Goal: Navigation & Orientation: Find specific page/section

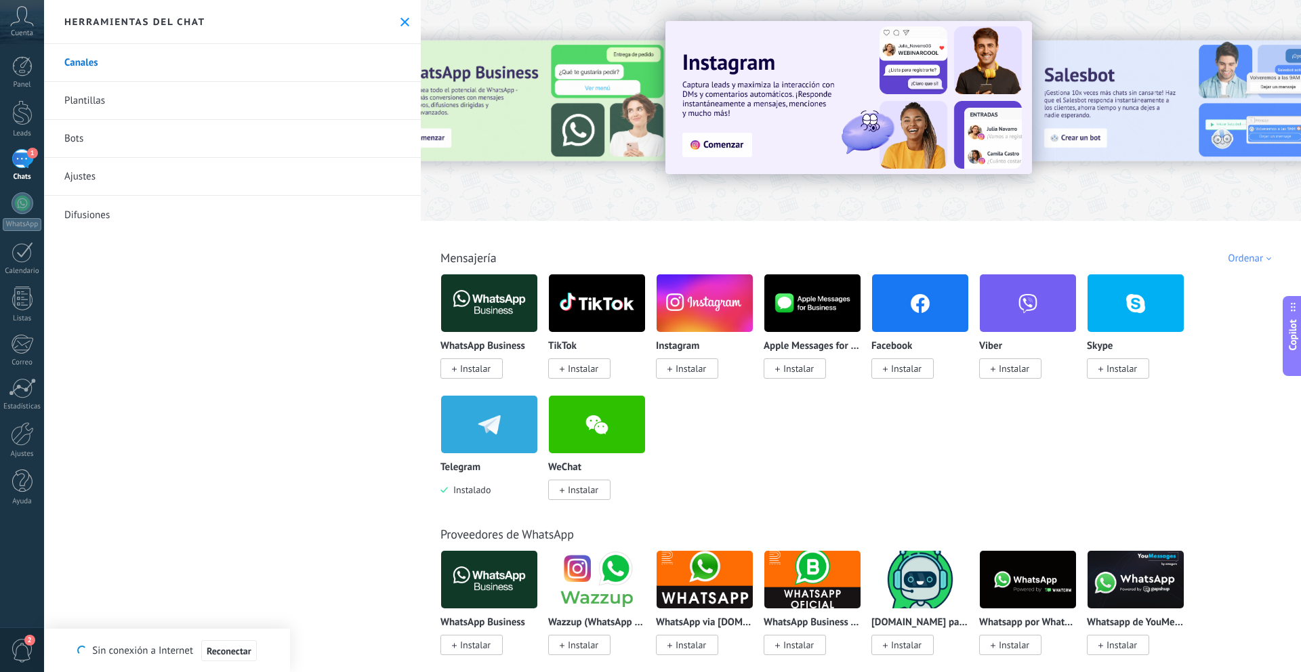
scroll to position [41, 0]
click at [405, 24] on button at bounding box center [405, 22] width 12 height 12
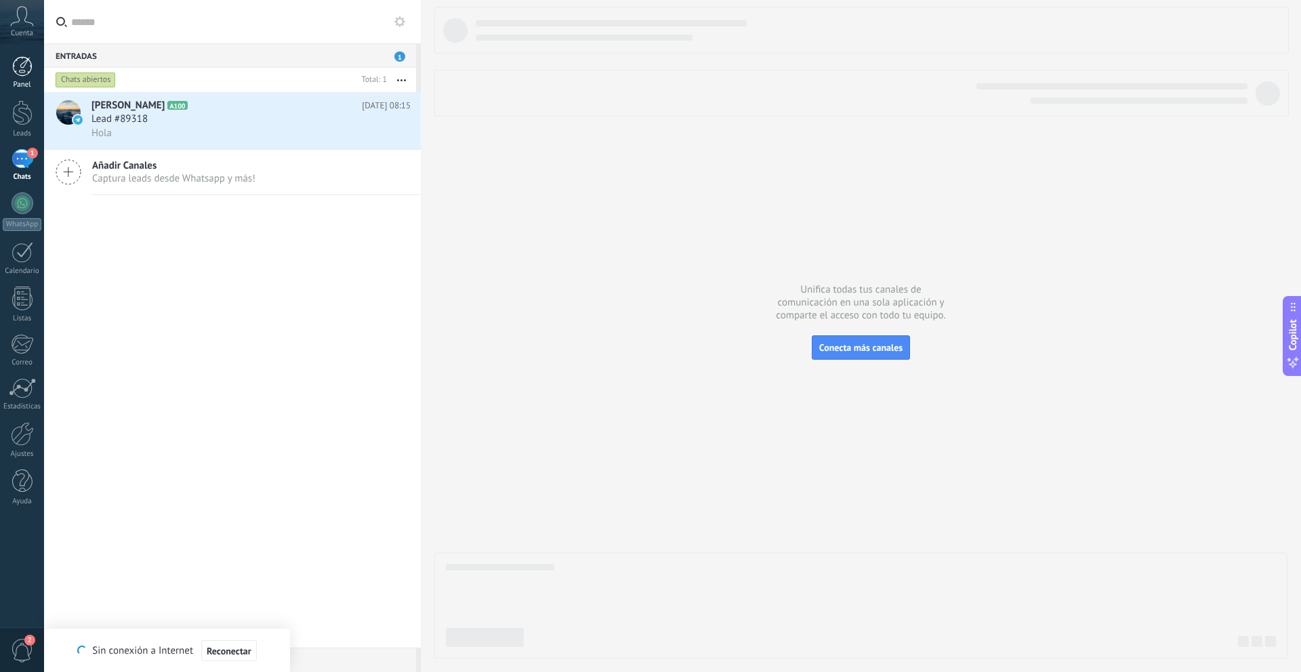
click at [22, 64] on div at bounding box center [22, 66] width 20 height 20
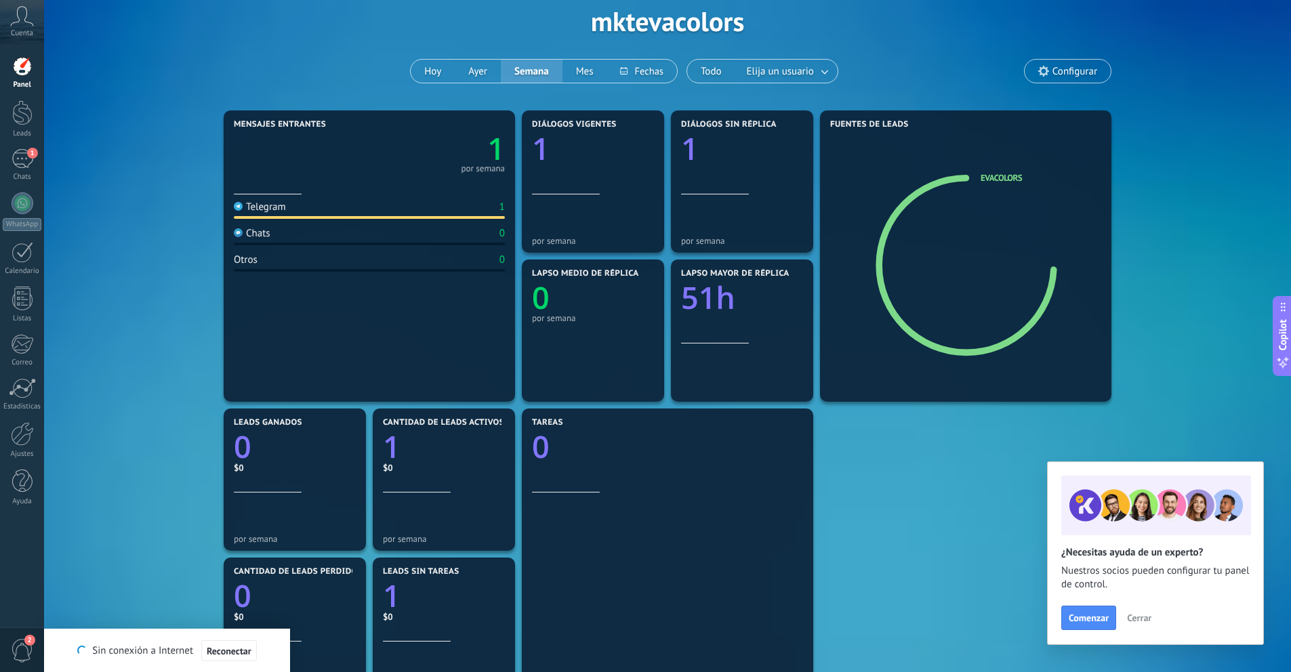
scroll to position [51, 0]
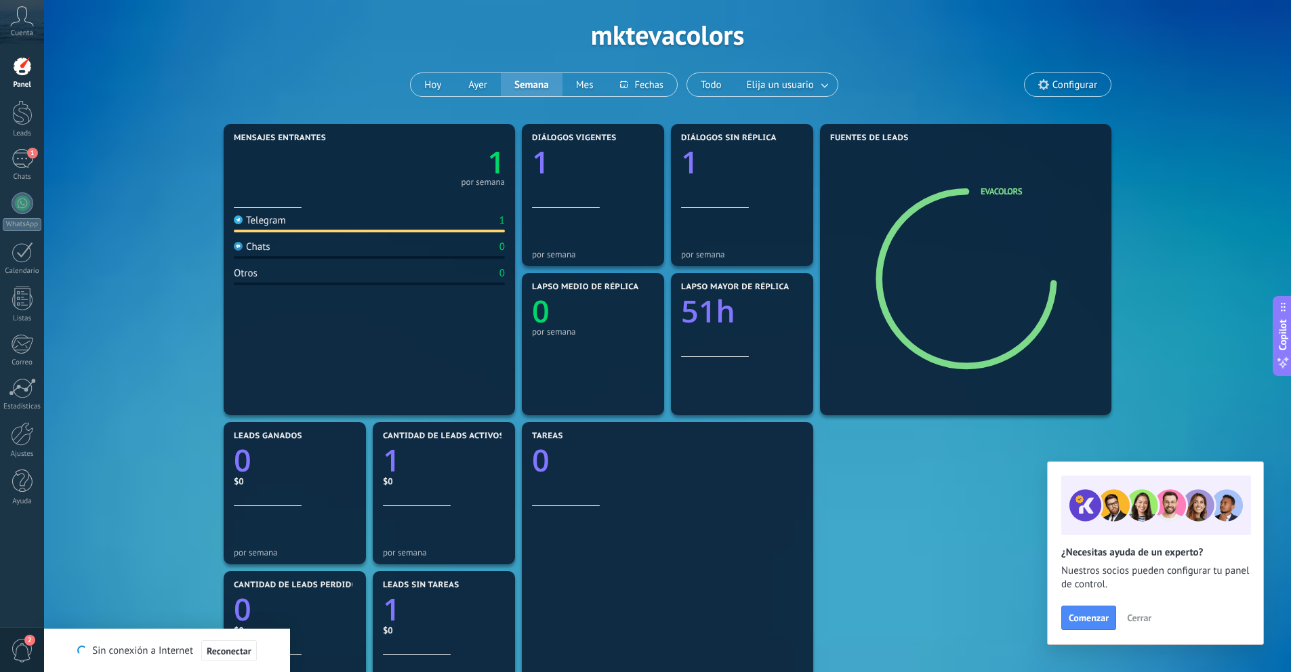
click at [1073, 86] on span "Configurar" at bounding box center [1074, 85] width 45 height 12
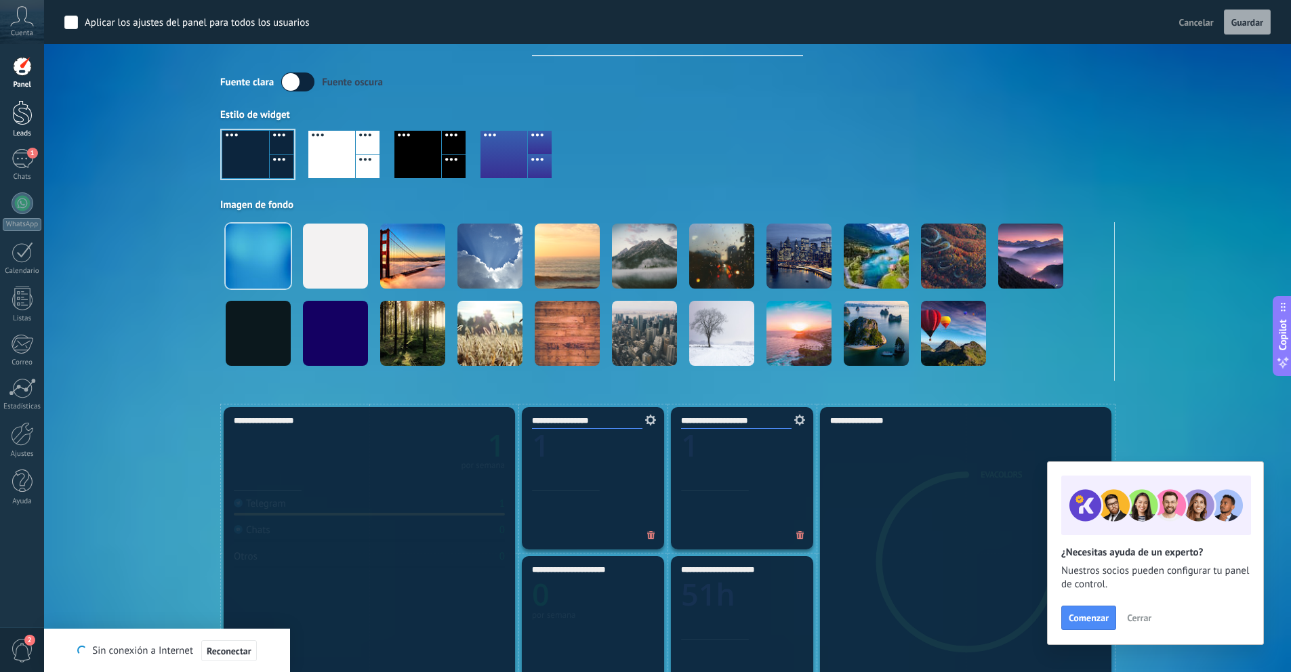
click at [26, 118] on div at bounding box center [22, 112] width 20 height 25
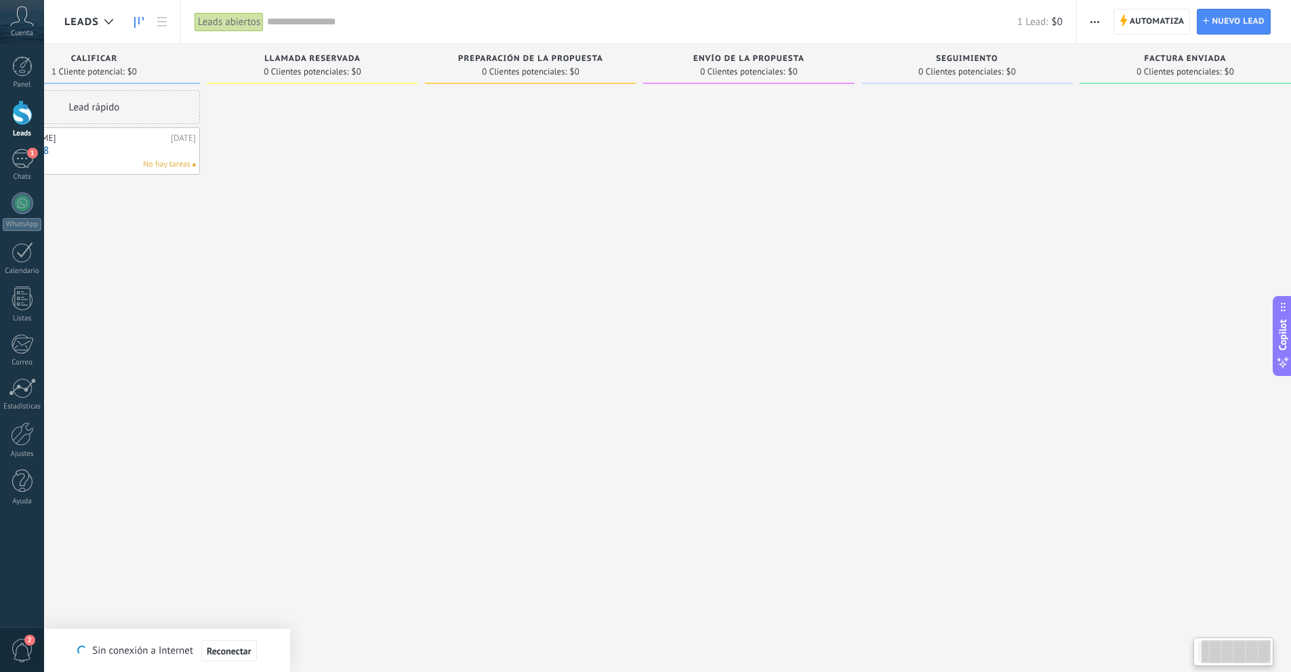
scroll to position [0, 96]
click at [1149, 26] on span "Automatiza" at bounding box center [1157, 21] width 55 height 24
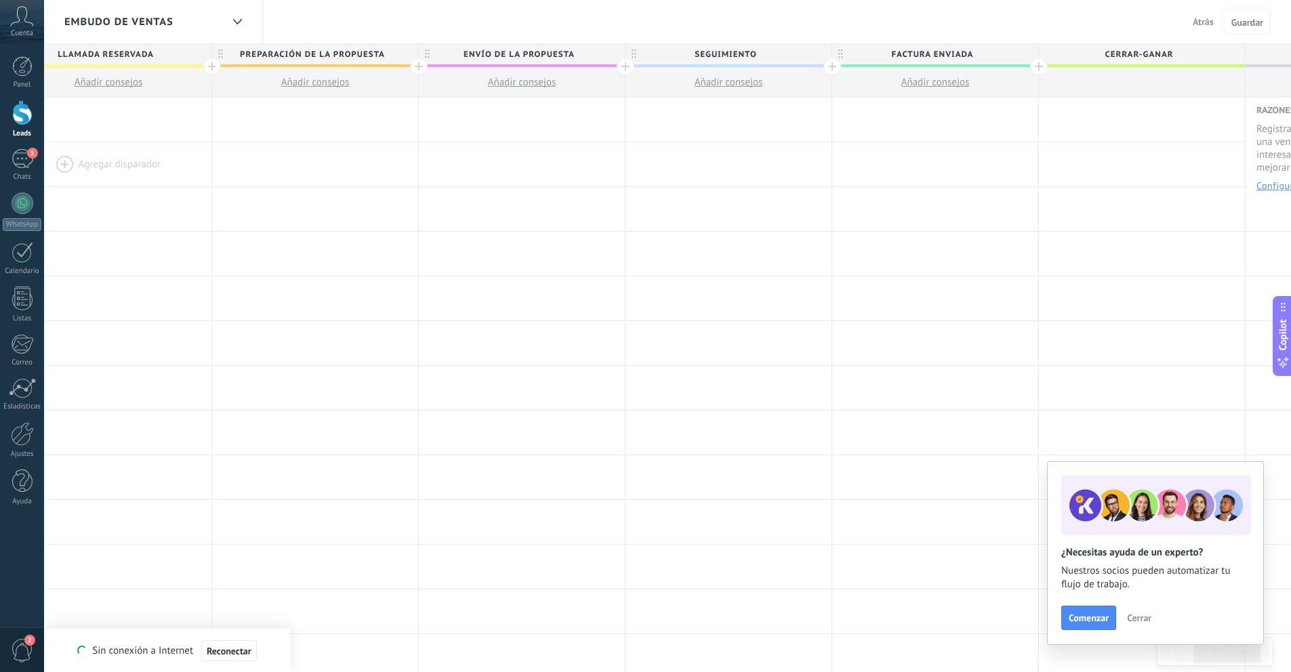
scroll to position [0, 787]
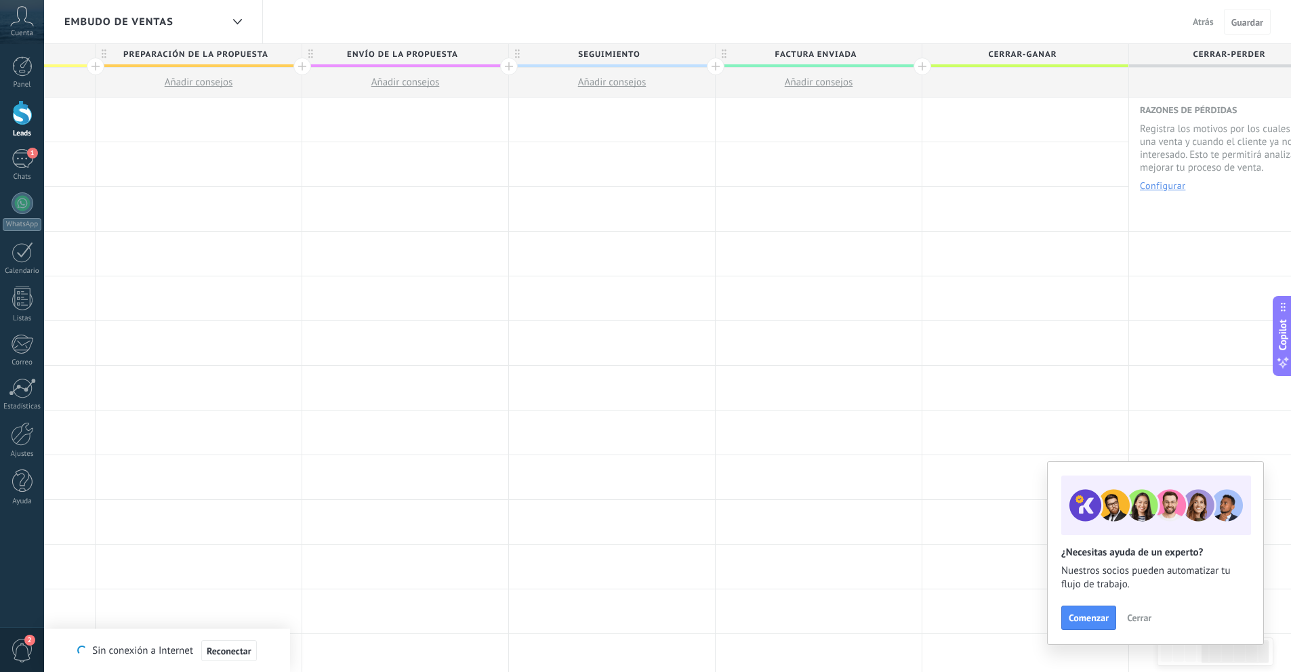
click at [1203, 20] on span "Atrás" at bounding box center [1203, 22] width 21 height 12
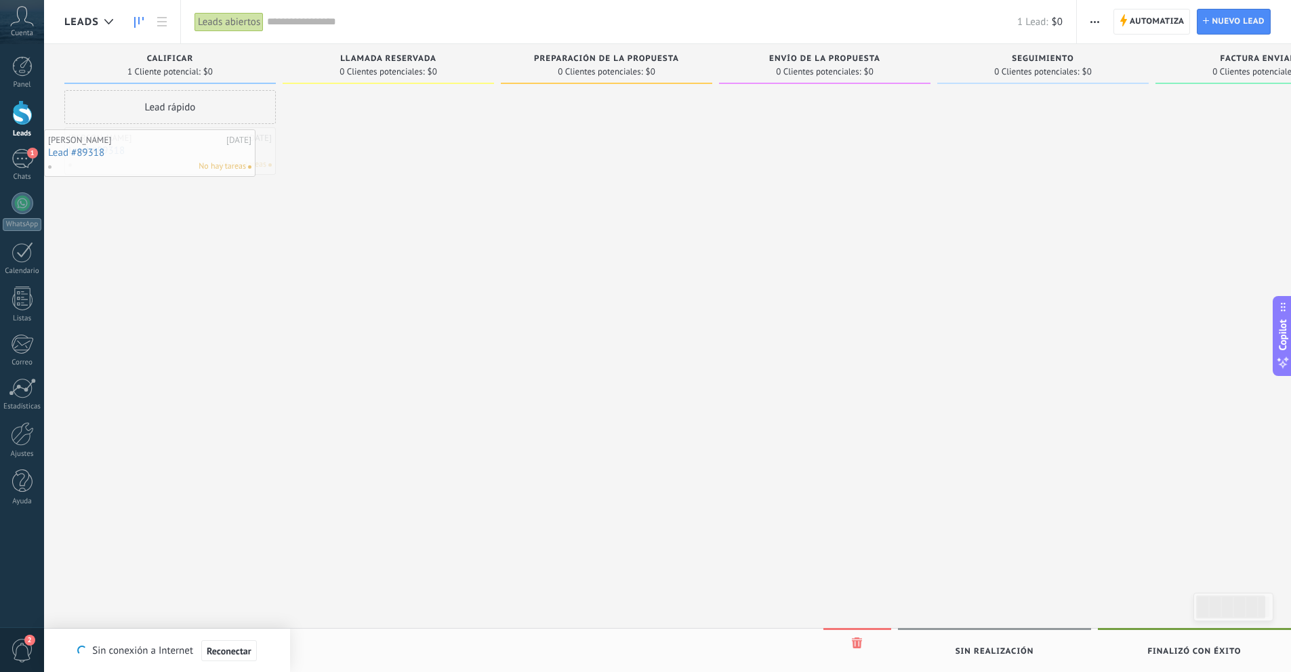
drag, startPoint x: 142, startPoint y: 157, endPoint x: 116, endPoint y: 159, distance: 25.8
drag, startPoint x: 98, startPoint y: 159, endPoint x: 130, endPoint y: 164, distance: 32.2
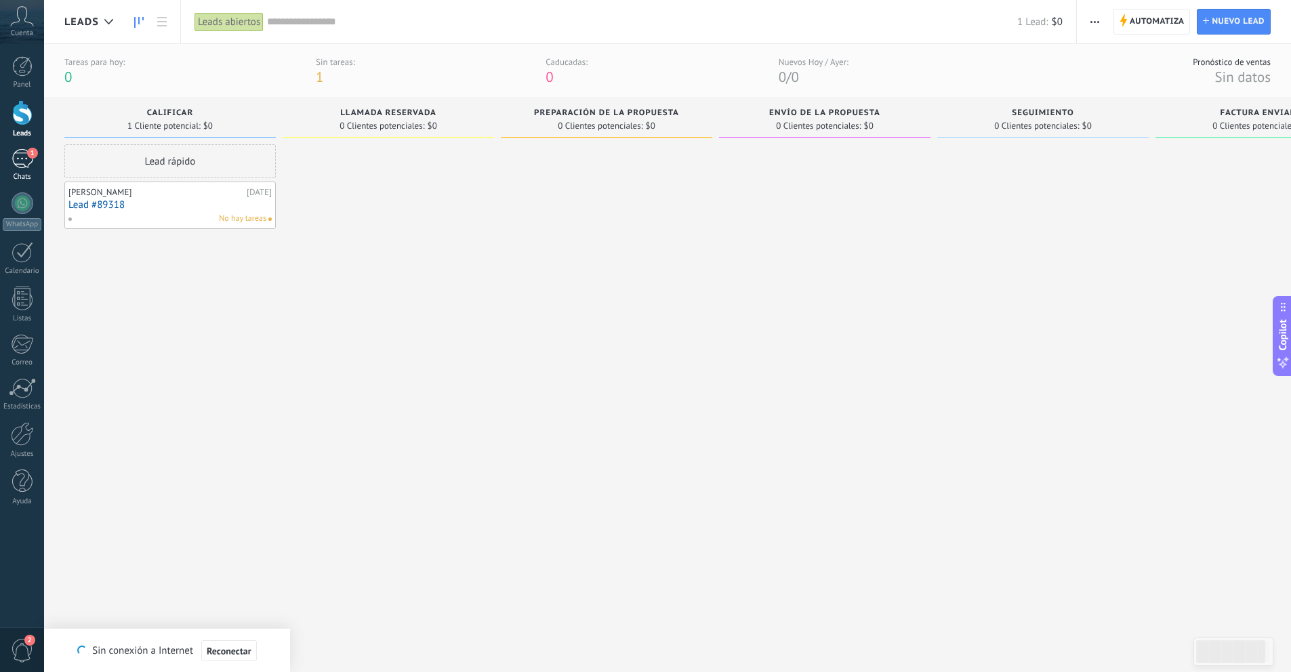
click at [26, 154] on div "1" at bounding box center [23, 159] width 22 height 20
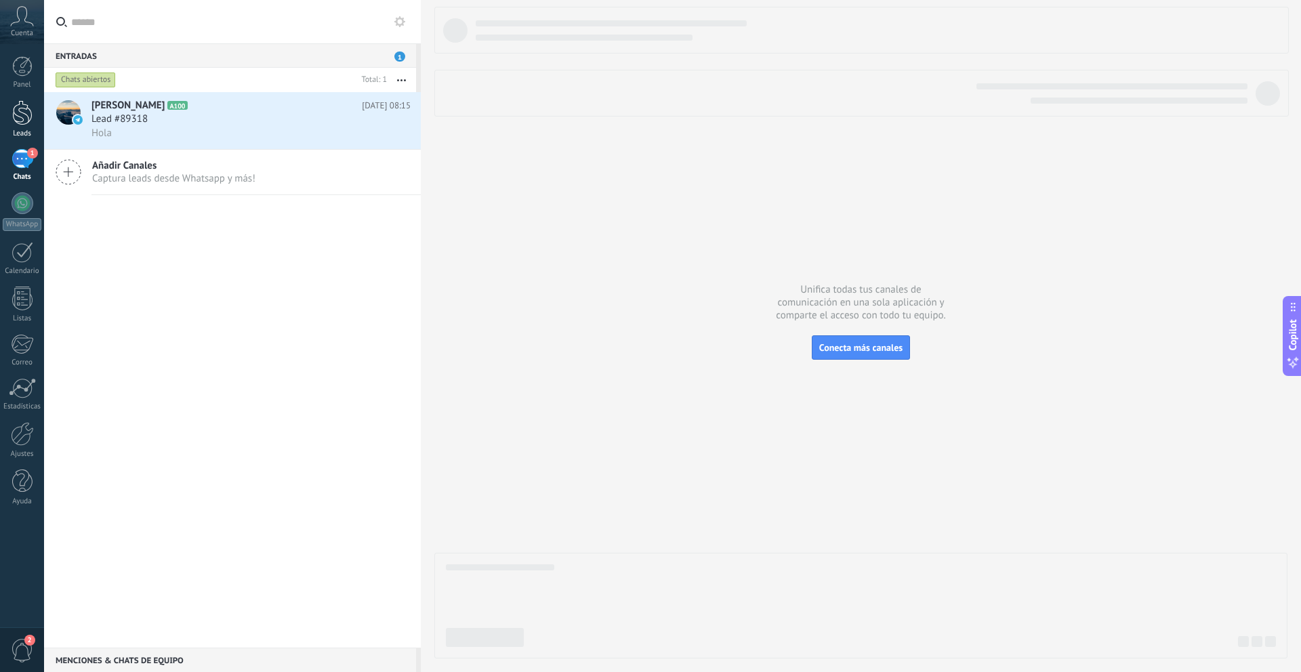
click at [23, 113] on div at bounding box center [22, 112] width 20 height 25
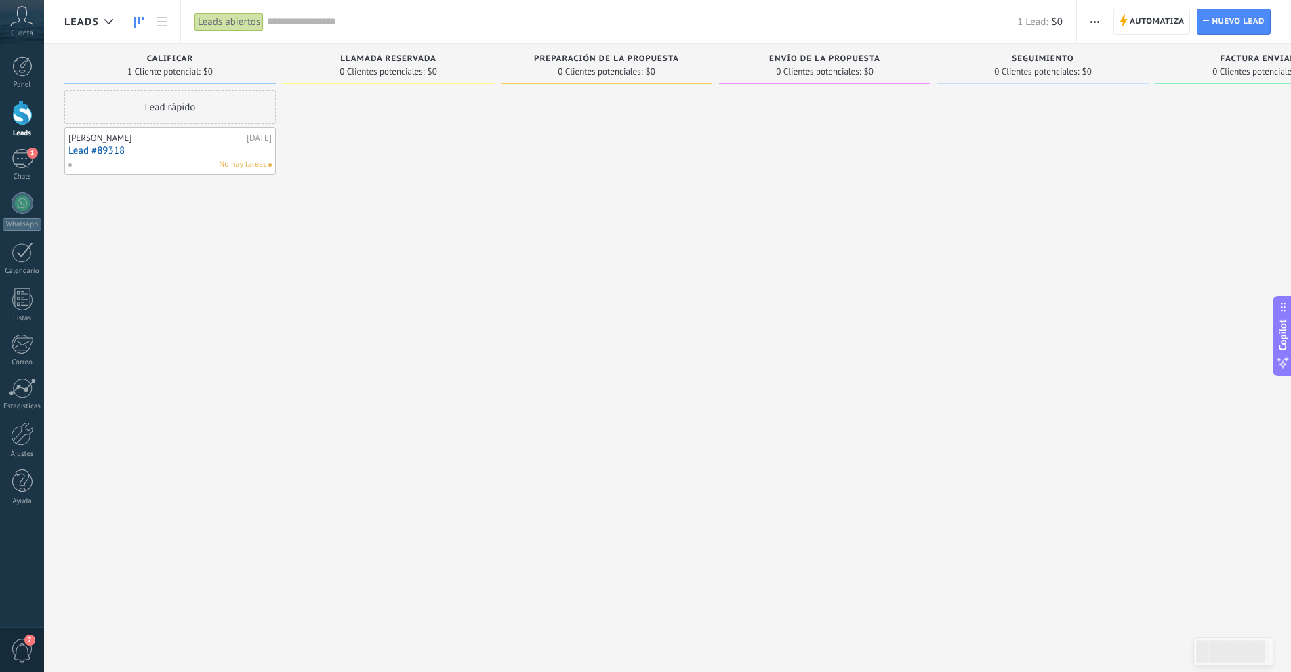
click at [127, 152] on link "Lead #89318" at bounding box center [169, 151] width 203 height 12
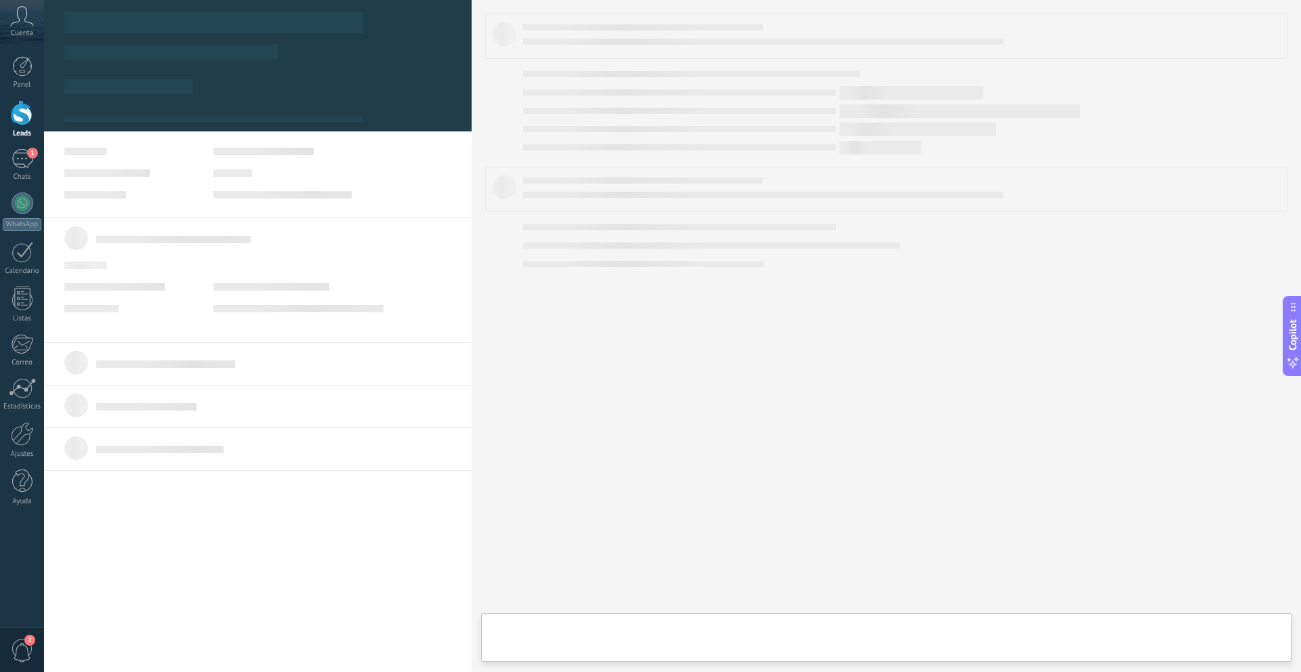
type textarea "**********"
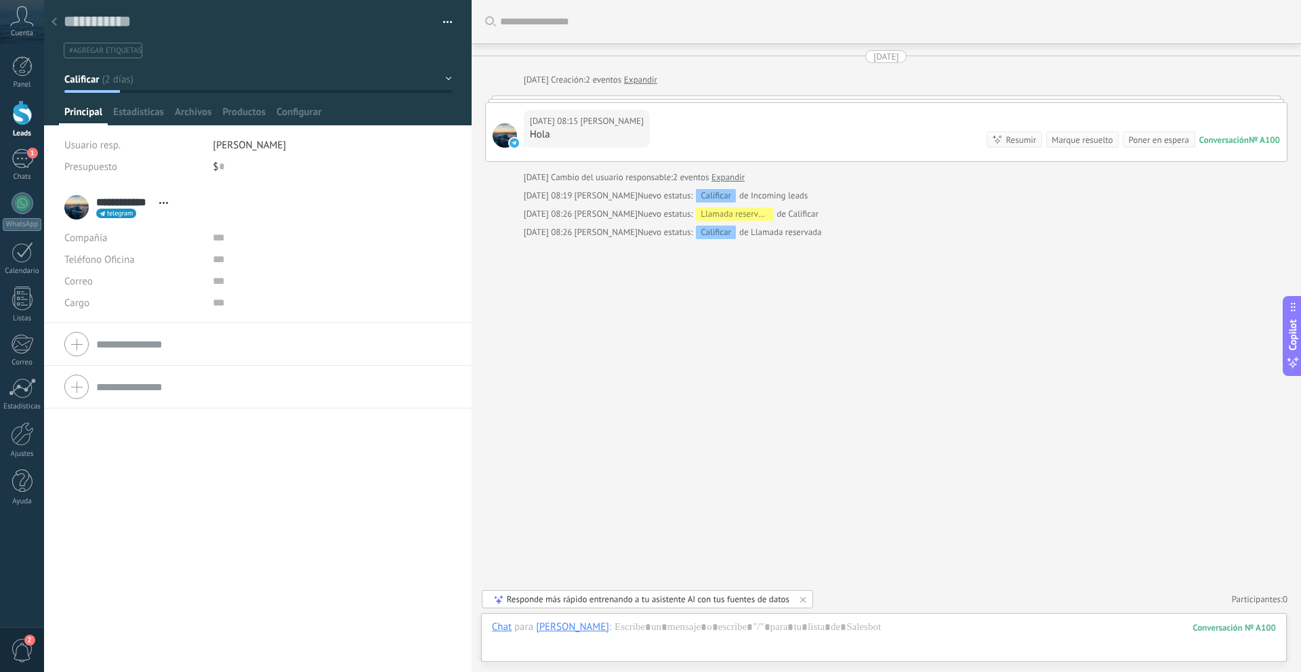
click at [58, 24] on div at bounding box center [54, 22] width 19 height 26
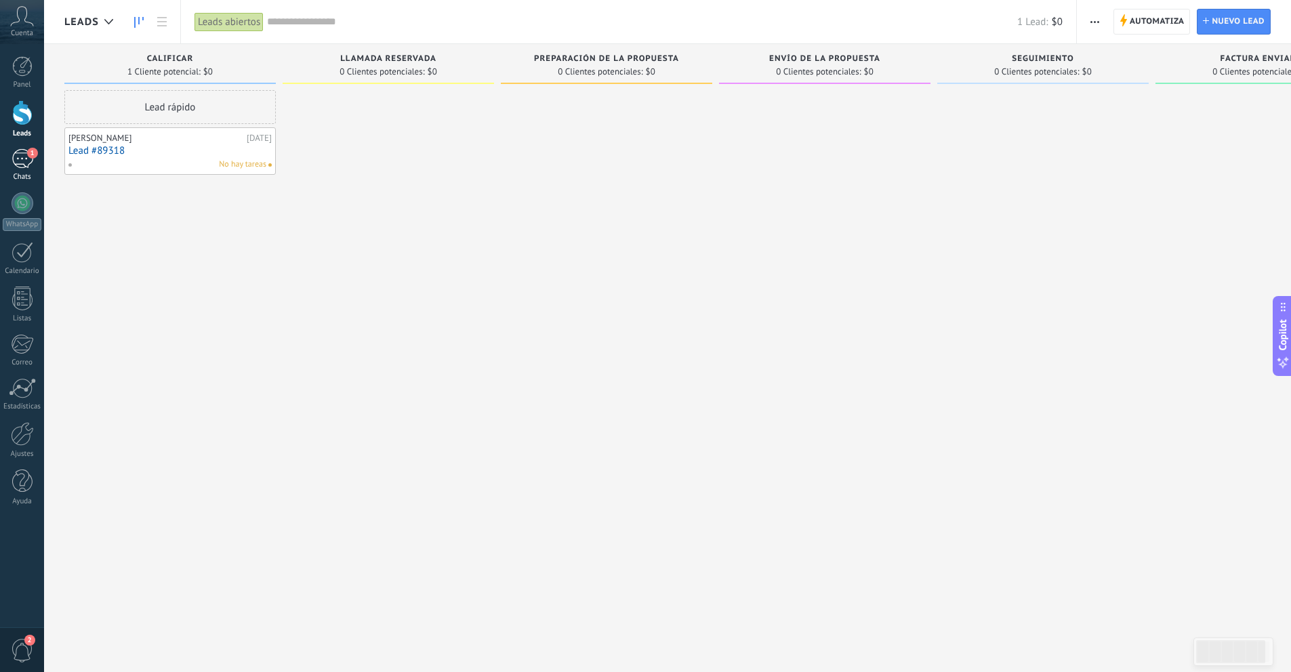
click at [17, 164] on div "1" at bounding box center [23, 159] width 22 height 20
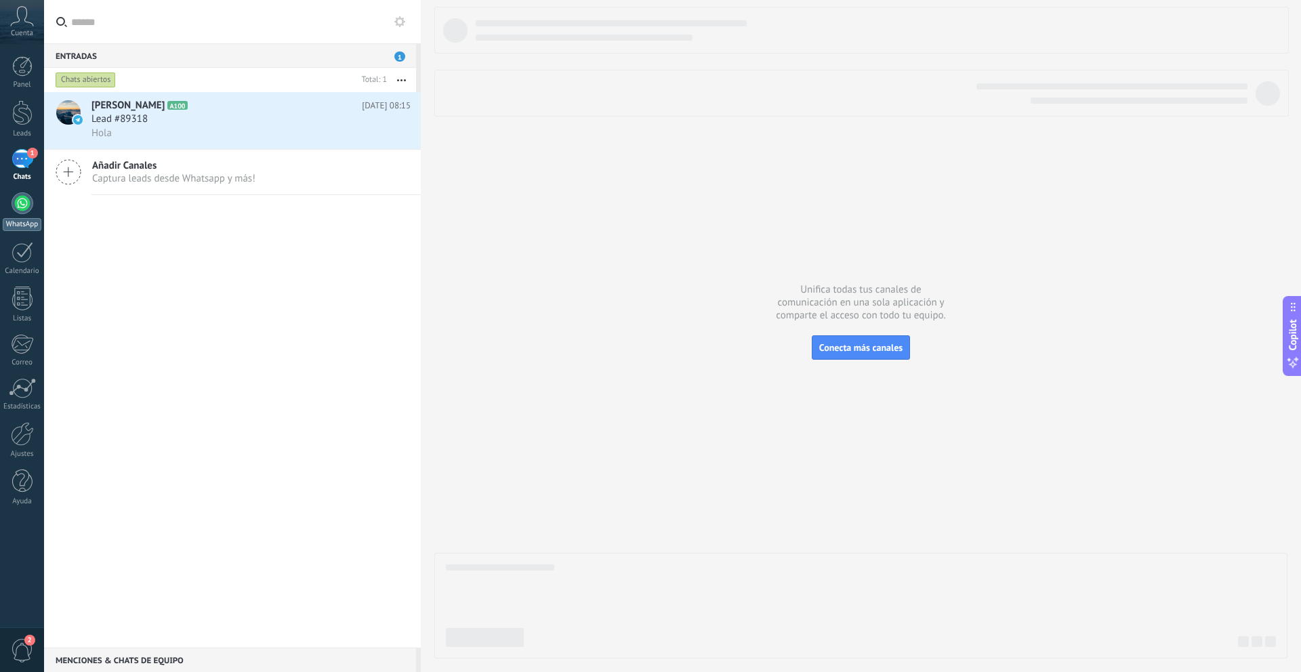
click at [22, 210] on div at bounding box center [23, 203] width 22 height 22
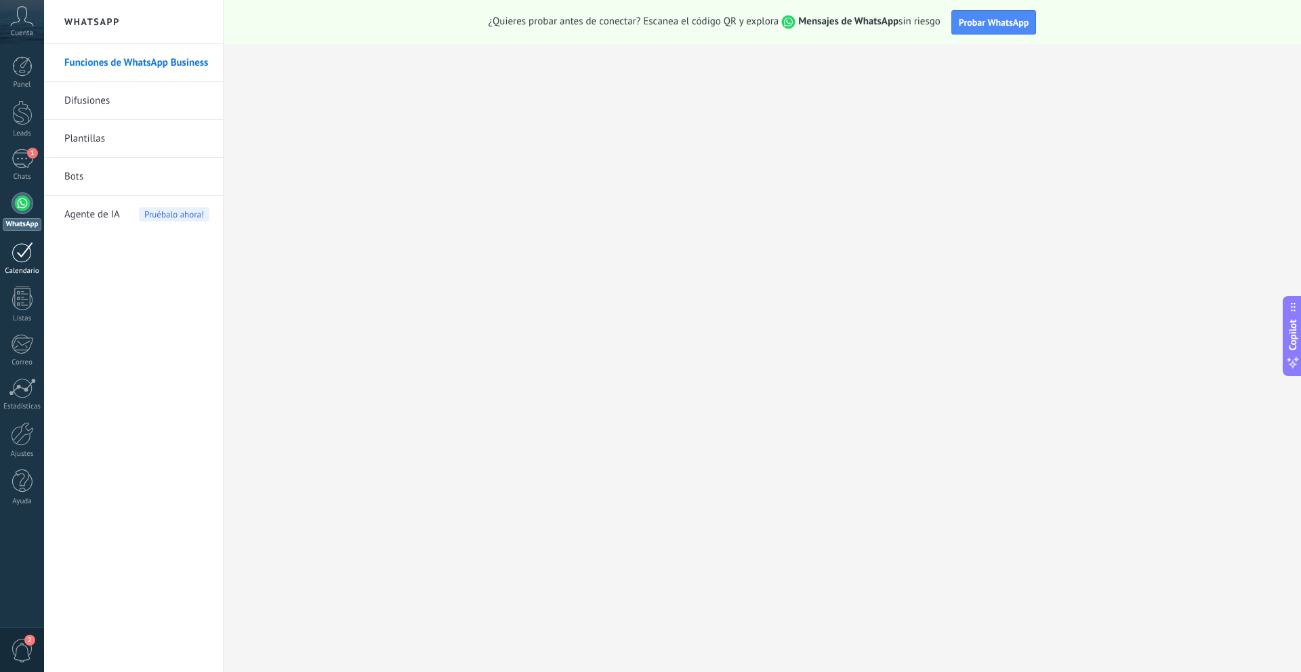
click at [21, 266] on link "Calendario" at bounding box center [22, 259] width 44 height 34
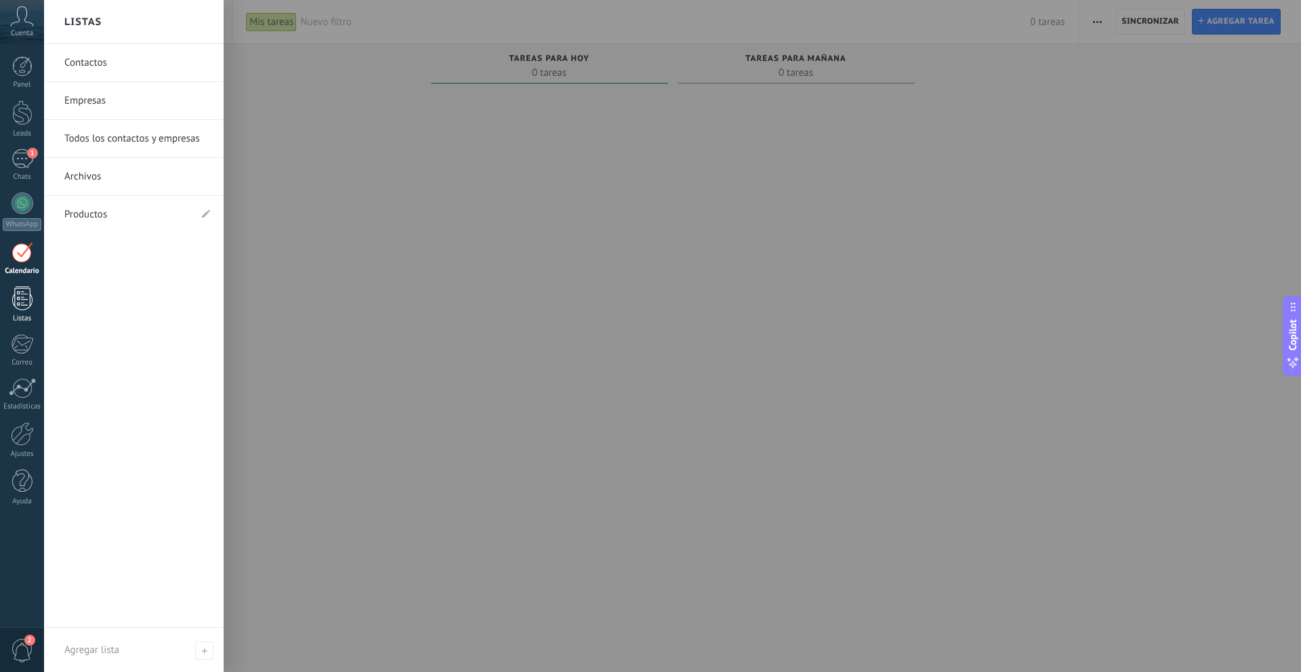
click at [22, 312] on link "Listas" at bounding box center [22, 305] width 44 height 37
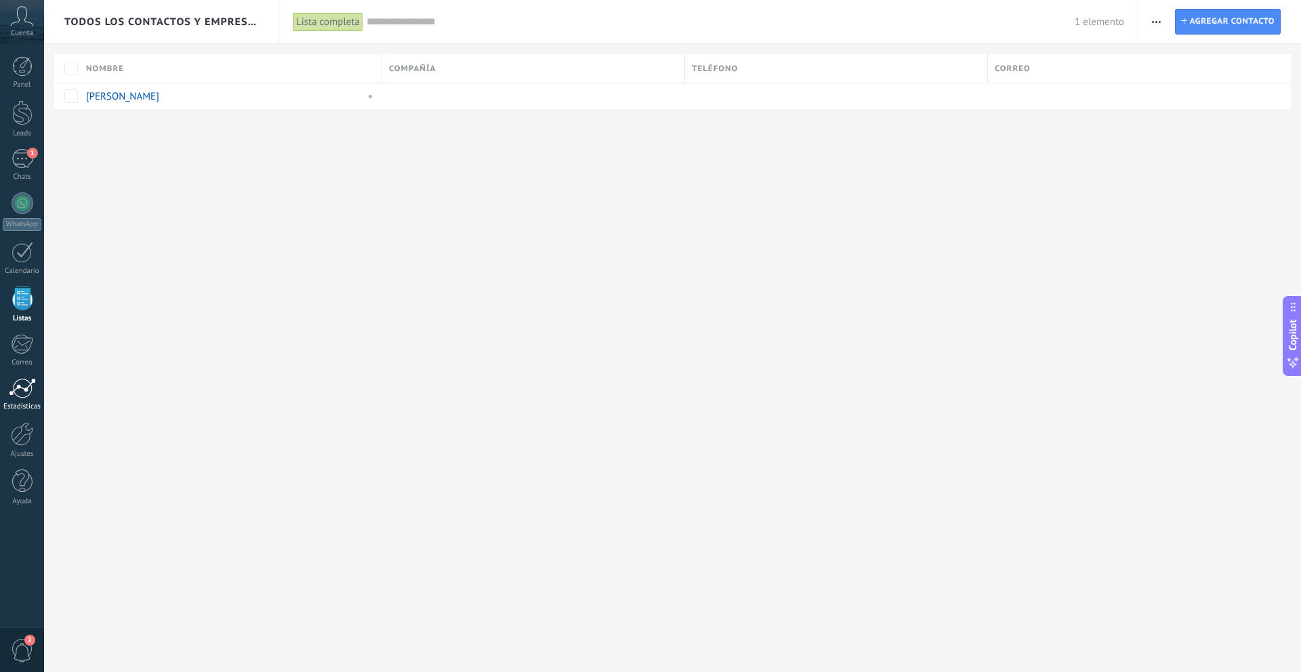
click at [20, 388] on div at bounding box center [22, 388] width 27 height 20
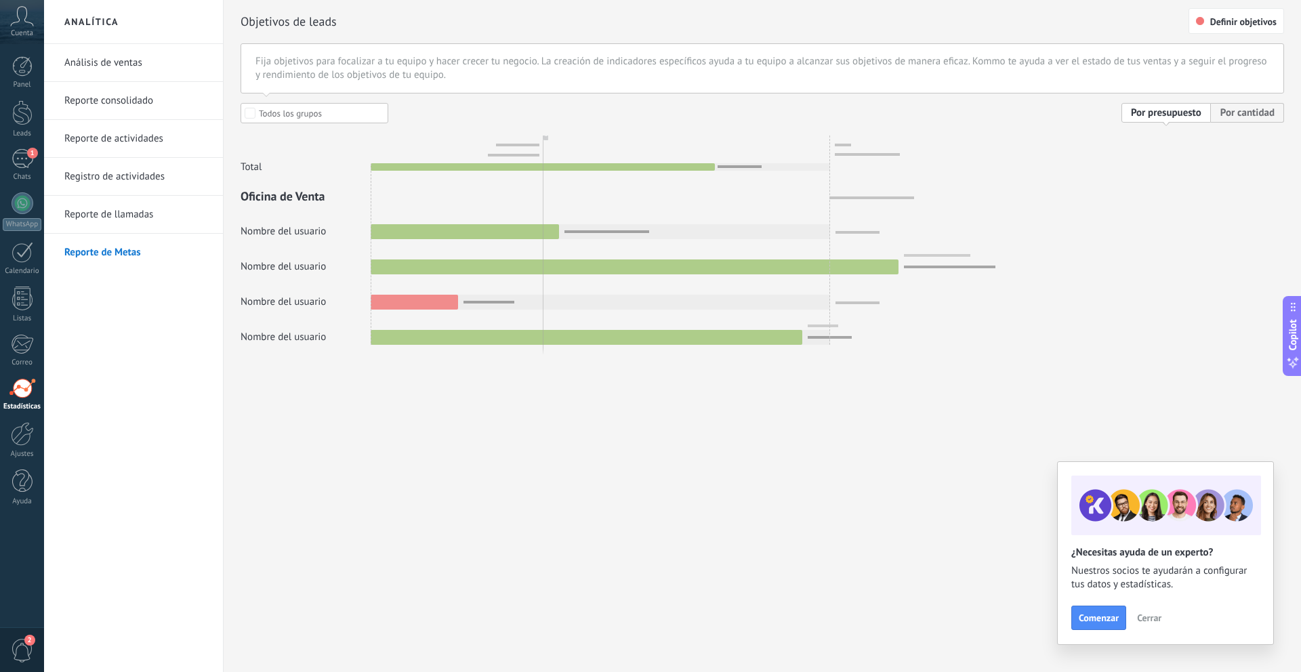
click at [123, 71] on link "Análisis de ventas" at bounding box center [136, 63] width 145 height 38
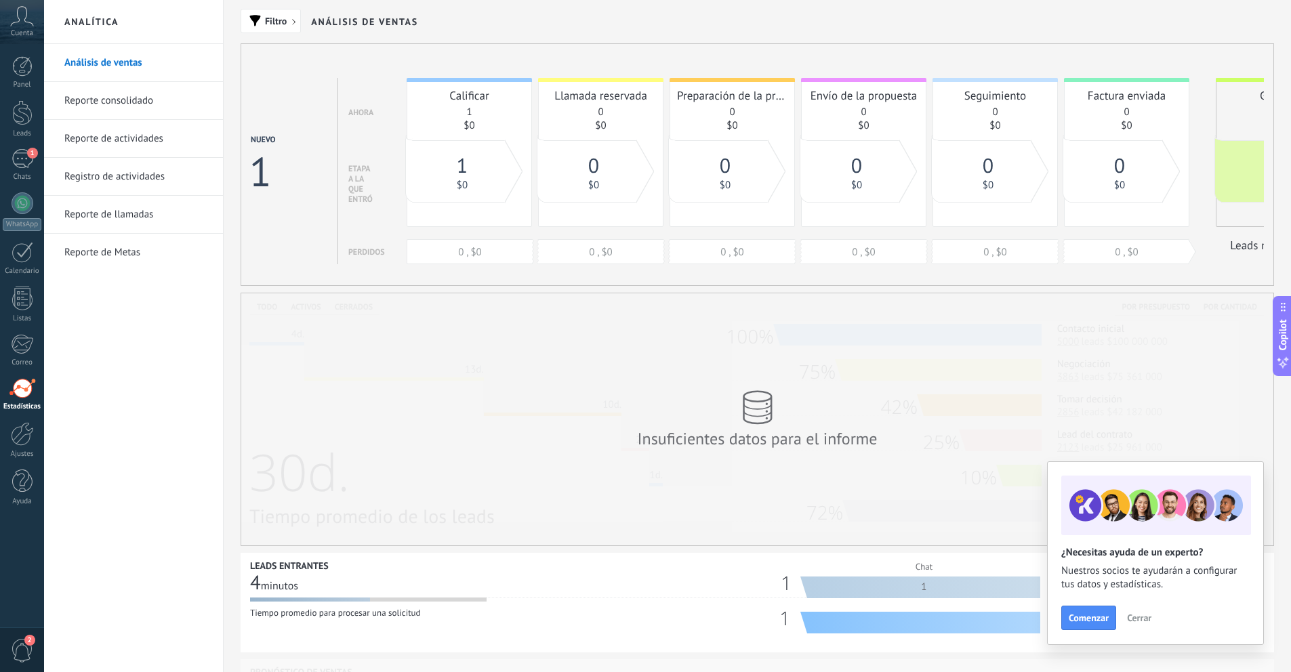
click at [89, 104] on link "Reporte consolidado" at bounding box center [136, 101] width 145 height 38
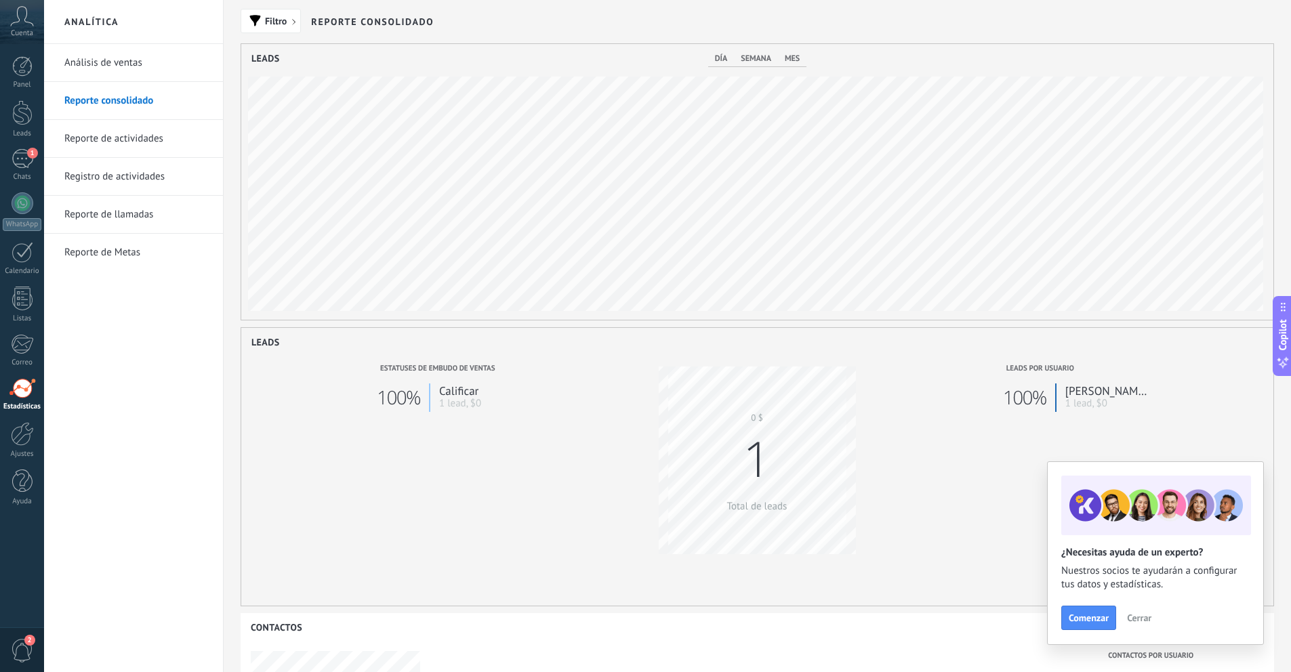
scroll to position [276, 1032]
click at [20, 66] on div at bounding box center [22, 66] width 20 height 20
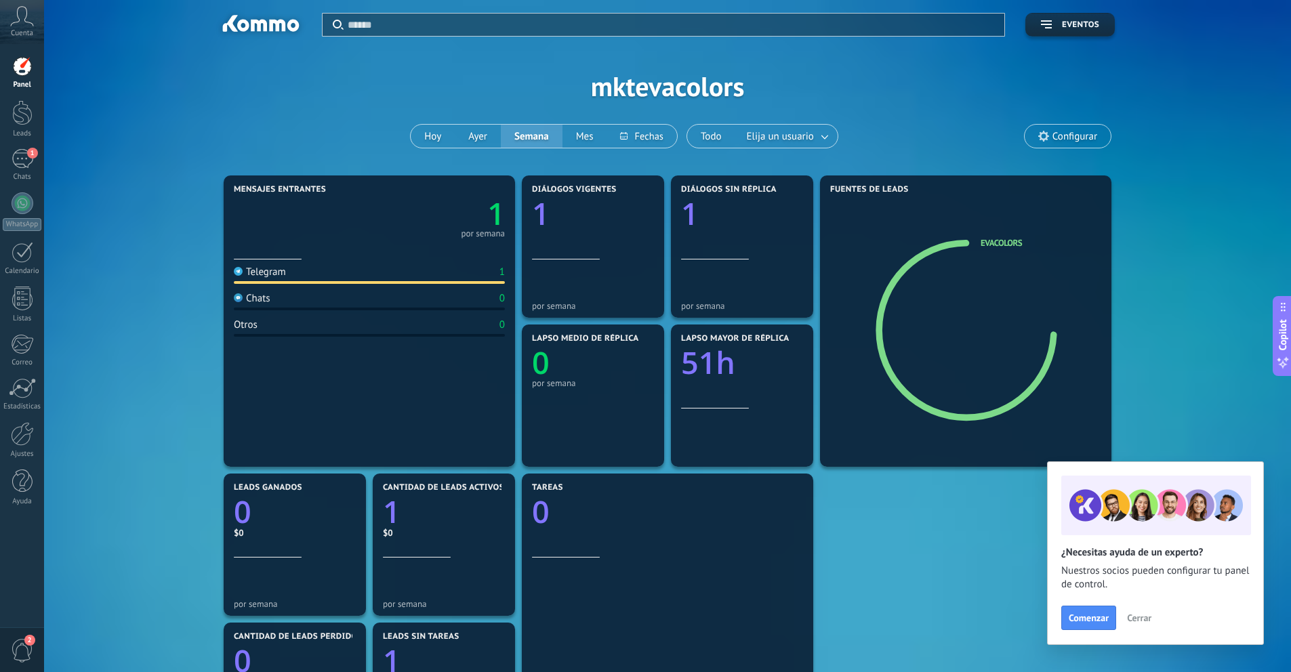
click at [16, 30] on span "Cuenta" at bounding box center [22, 33] width 22 height 9
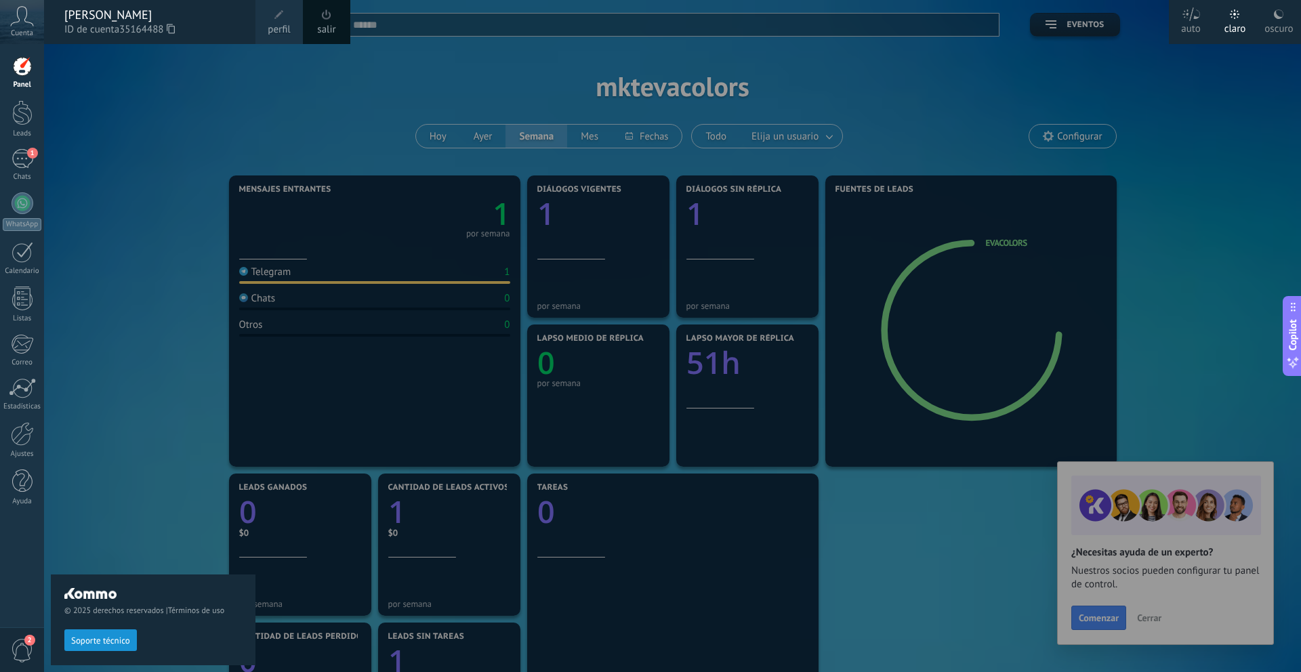
click at [22, 72] on div at bounding box center [22, 66] width 20 height 20
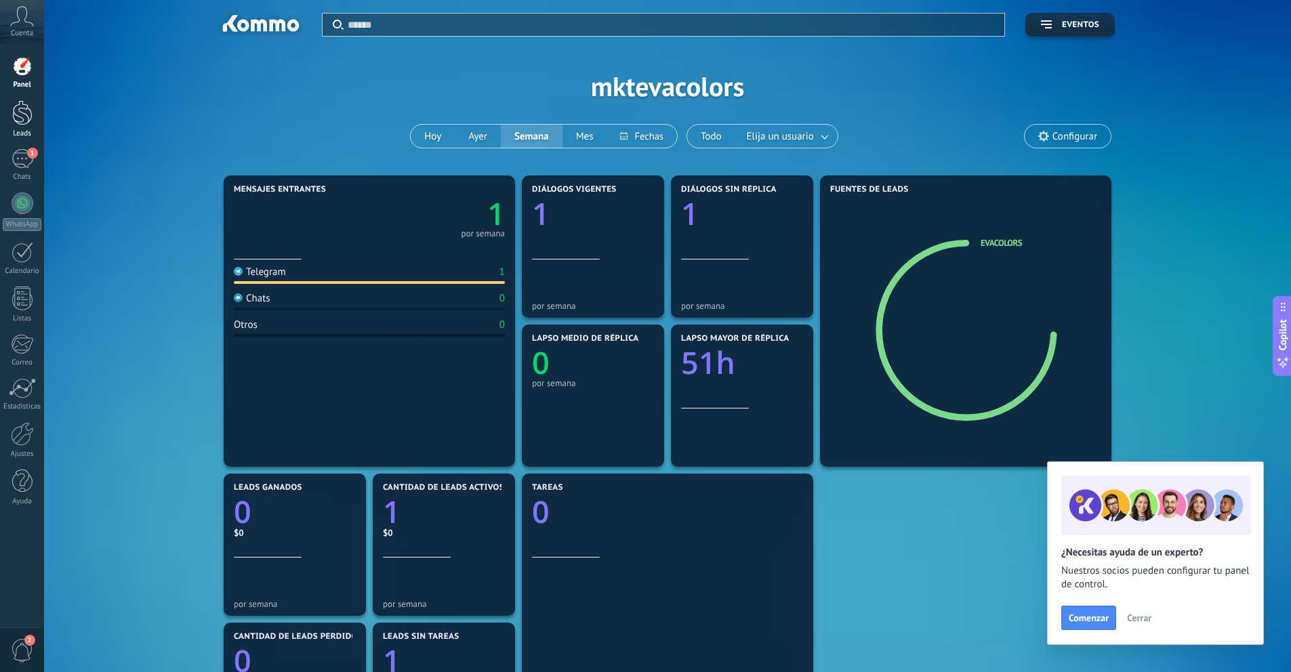
click at [25, 111] on div at bounding box center [22, 112] width 20 height 25
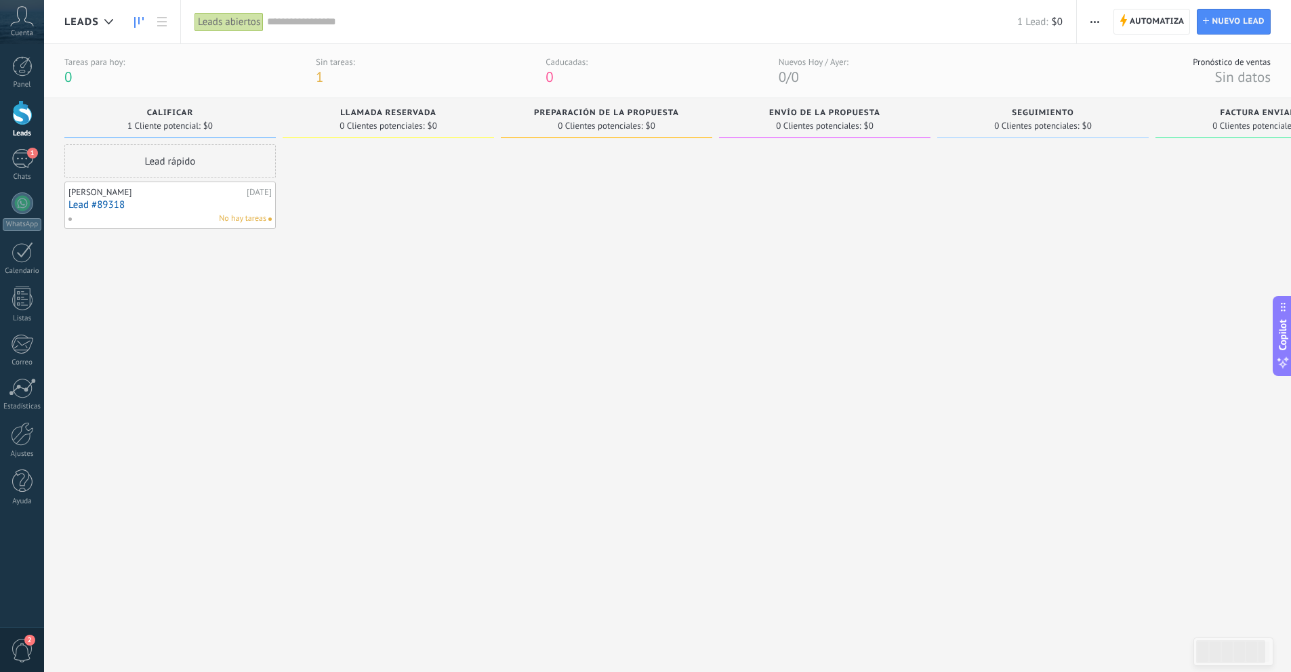
click at [225, 19] on div "Leads abiertos" at bounding box center [228, 22] width 69 height 20
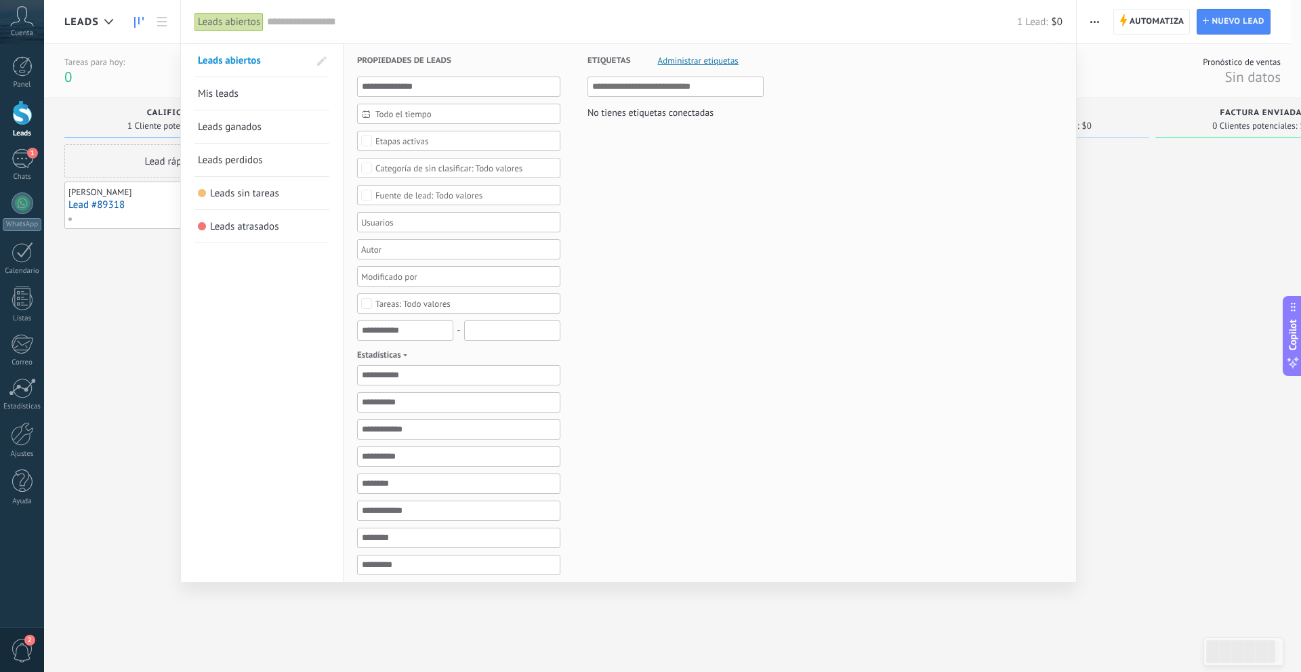
click at [125, 314] on div at bounding box center [650, 336] width 1301 height 672
